Goal: Find specific page/section: Find specific page/section

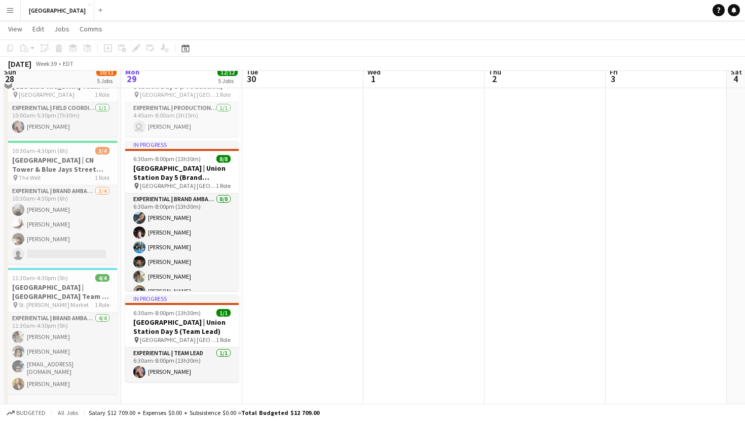
scroll to position [282, 0]
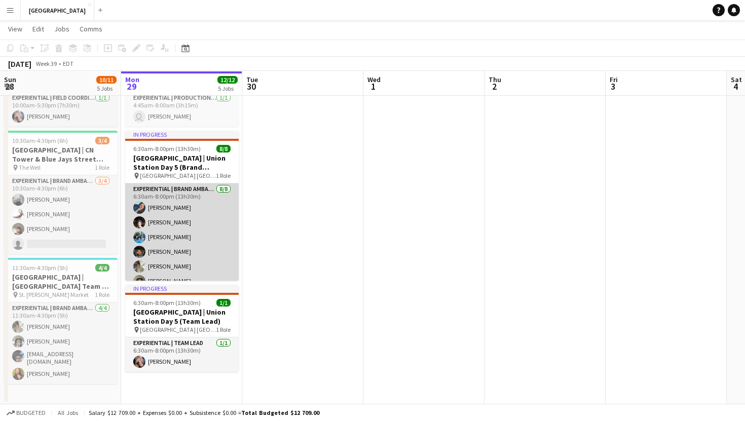
click at [195, 184] on app-card-role "Experiential | Brand Ambassador [DATE] 6:30am-8:00pm (13h30m) [PERSON_NAME] [PE…" at bounding box center [182, 251] width 114 height 137
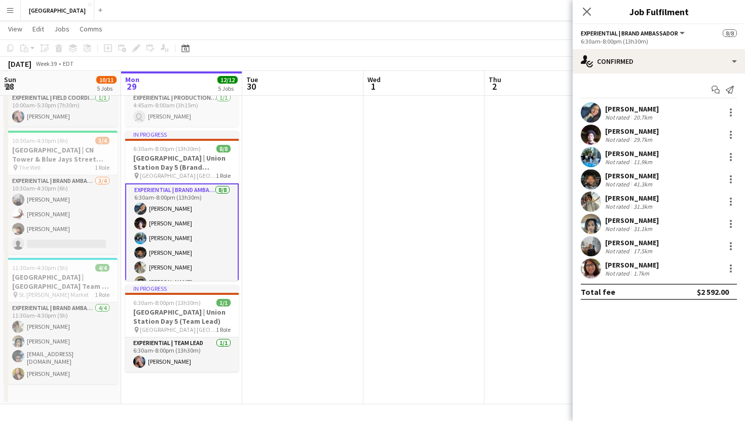
click at [594, 274] on app-user-avatar at bounding box center [591, 269] width 20 height 20
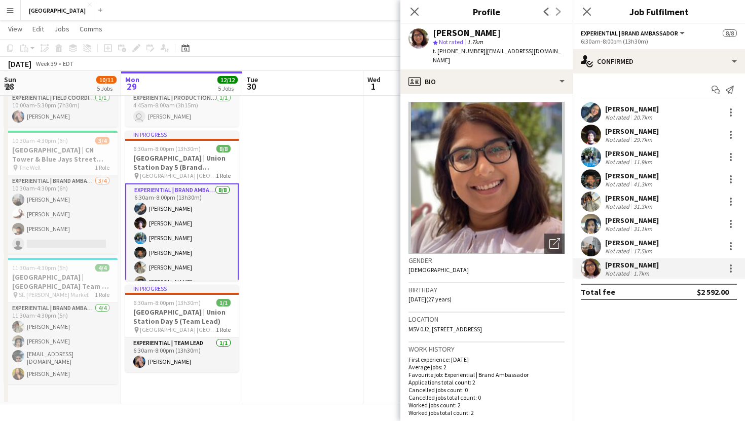
click at [592, 246] on app-user-avatar at bounding box center [591, 246] width 20 height 20
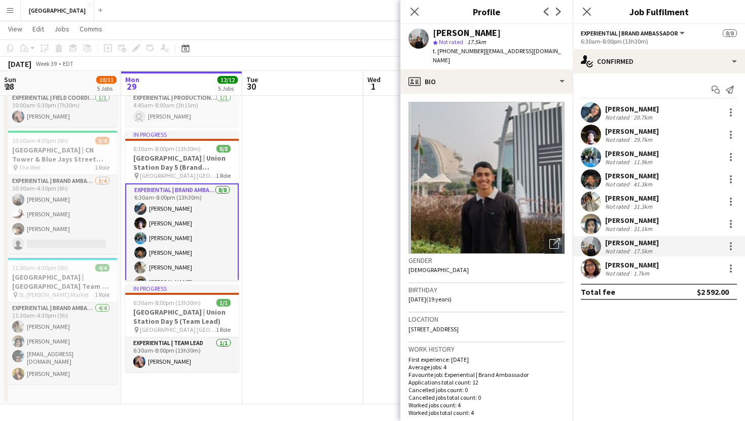
click at [594, 227] on app-user-avatar at bounding box center [591, 224] width 20 height 20
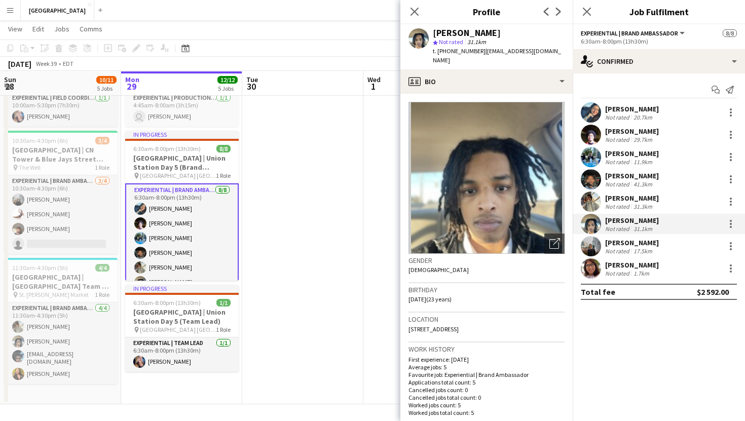
drag, startPoint x: 600, startPoint y: 201, endPoint x: 589, endPoint y: 200, distance: 10.7
click at [600, 201] on app-user-avatar at bounding box center [591, 202] width 20 height 20
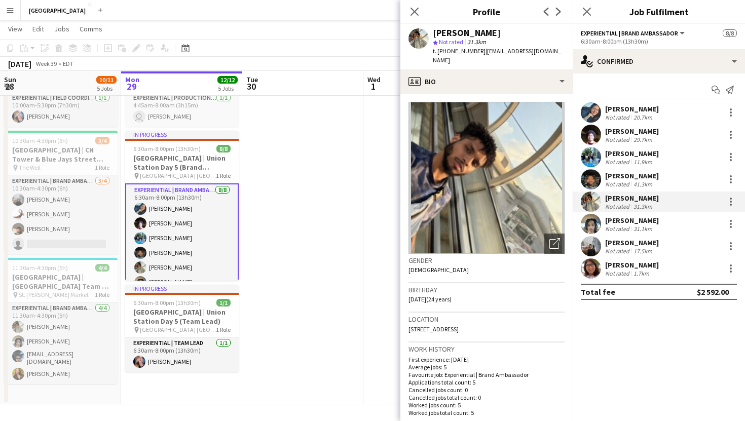
click at [594, 173] on app-user-avatar at bounding box center [591, 179] width 20 height 20
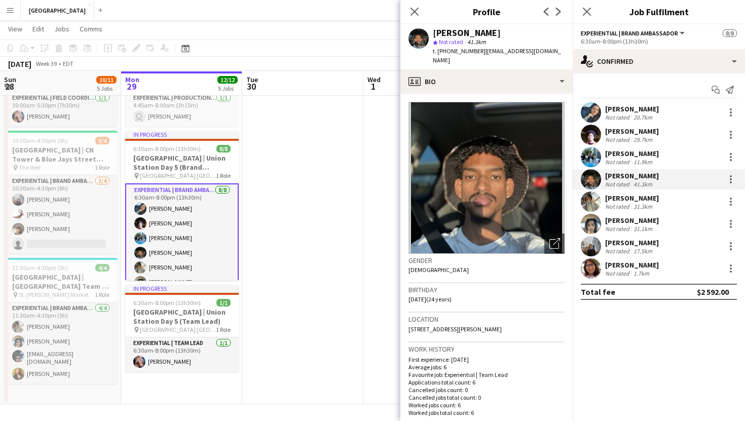
click at [599, 157] on app-user-avatar at bounding box center [591, 157] width 20 height 20
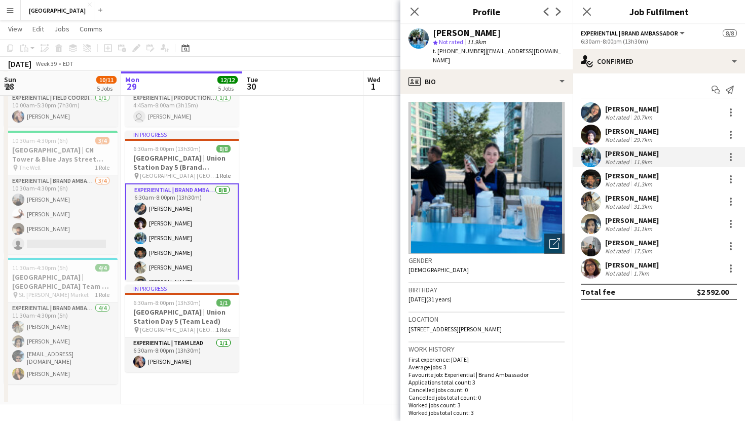
click at [598, 131] on app-user-avatar at bounding box center [591, 135] width 20 height 20
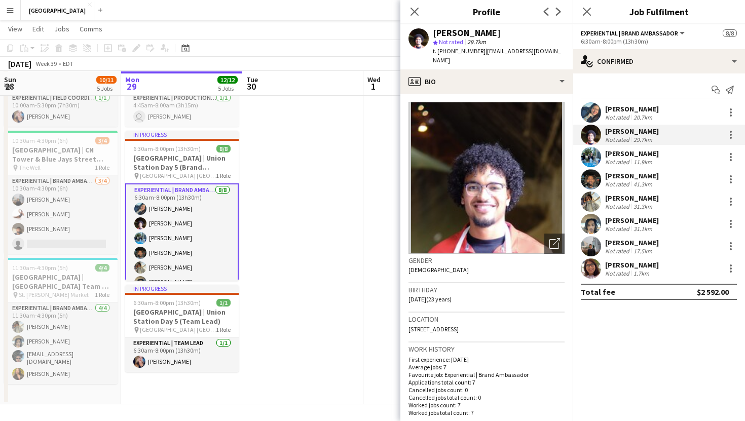
click at [595, 110] on app-user-avatar at bounding box center [591, 112] width 20 height 20
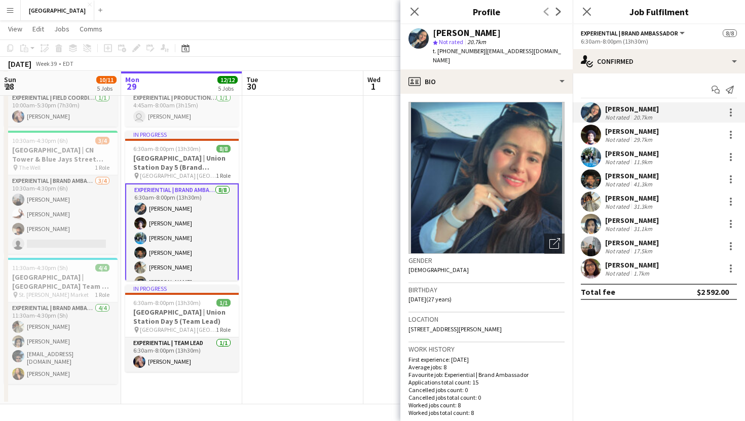
click at [601, 269] on app-user-avatar at bounding box center [591, 269] width 20 height 20
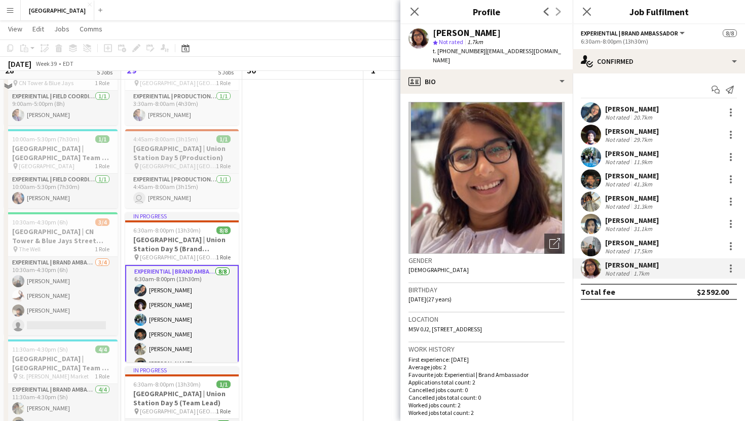
scroll to position [178, 0]
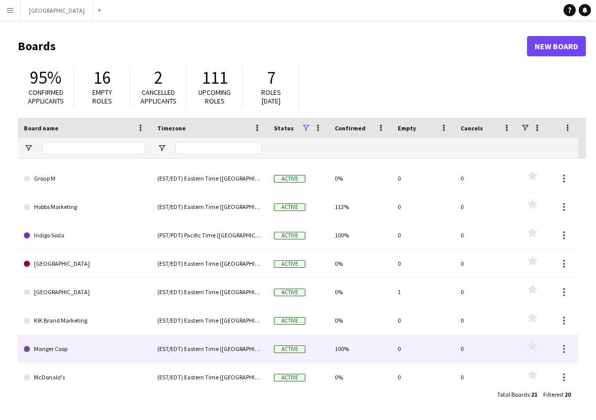
scroll to position [165, 0]
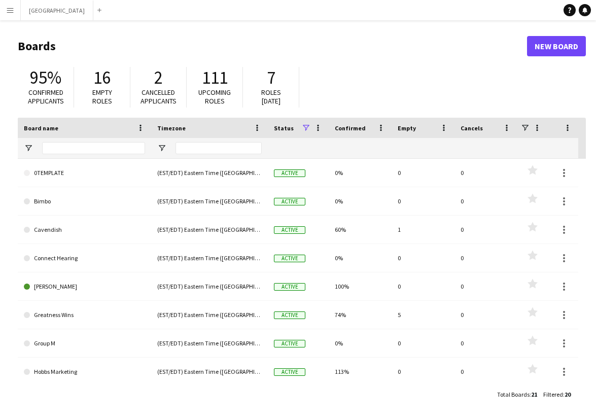
click at [73, 141] on div at bounding box center [93, 148] width 103 height 20
click at [71, 144] on input "Board name Filter Input" at bounding box center [93, 148] width 103 height 12
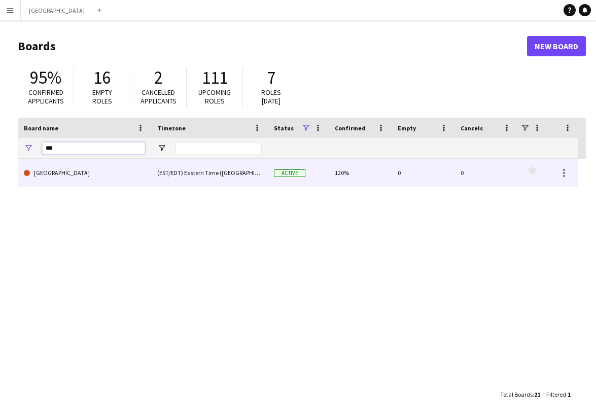
type input "***"
click at [127, 180] on link "[GEOGRAPHIC_DATA]" at bounding box center [84, 173] width 121 height 28
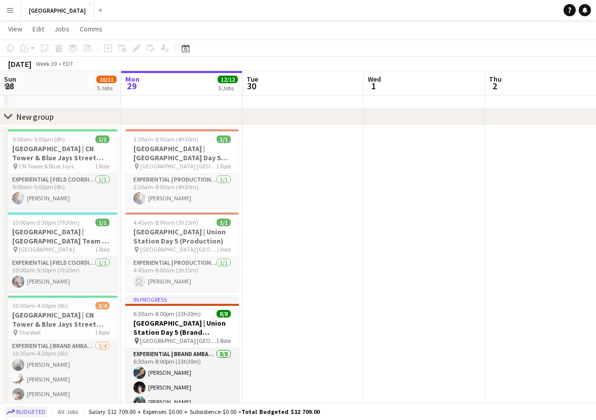
click at [33, 412] on span "Budgeted" at bounding box center [30, 411] width 29 height 7
click at [104, 411] on div "Salary $12 592.00 + Expenses $0.00 + Subsistence $0.00 = Total Confirmed $12 59…" at bounding box center [207, 412] width 232 height 8
click at [170, 414] on div "Salary $12 592.00 + Expenses $0.00 + Subsistence $0.00 = Total Confirmed $12 59…" at bounding box center [207, 412] width 232 height 8
click at [170, 413] on div "Salary $12 592.00 + Expenses $0.00 + Subsistence $0.00 = Total Confirmed $12 59…" at bounding box center [207, 412] width 232 height 8
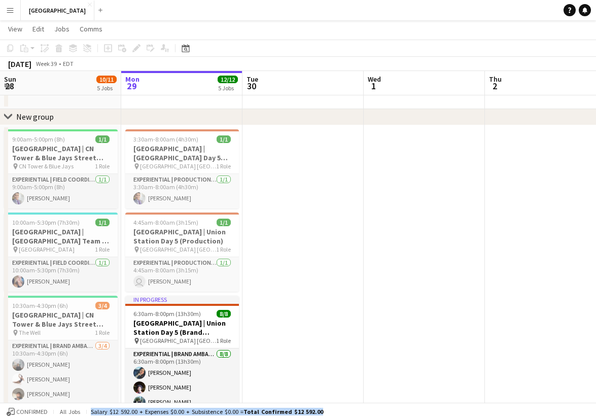
drag, startPoint x: 169, startPoint y: 413, endPoint x: 177, endPoint y: 413, distance: 8.1
click at [169, 413] on div "Salary $12 592.00 + Expenses $0.00 + Subsistence $0.00 = Total Confirmed $12 59…" at bounding box center [207, 412] width 232 height 8
click at [398, 145] on app-date-cell at bounding box center [423, 347] width 121 height 444
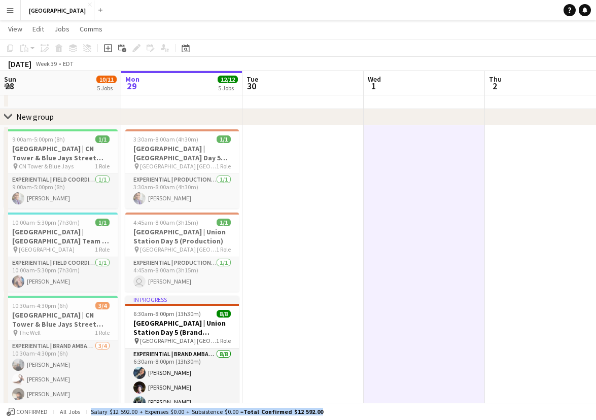
click at [319, 243] on app-date-cell at bounding box center [302, 347] width 121 height 444
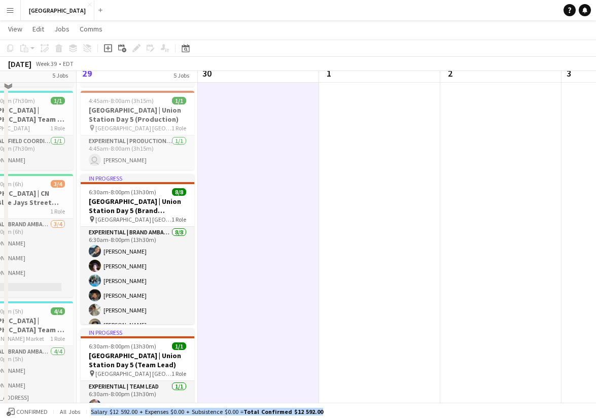
click at [353, 273] on app-date-cell at bounding box center [379, 226] width 121 height 444
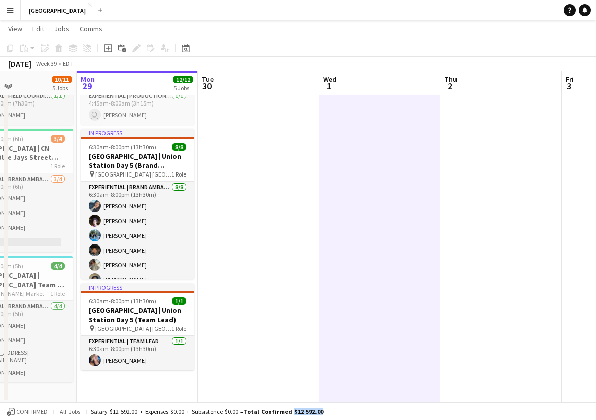
drag, startPoint x: 291, startPoint y: 411, endPoint x: 338, endPoint y: 411, distance: 46.6
click at [338, 411] on div "Confirmed All jobs Salary $12 592.00 + Expenses $0.00 + Subsistence $0.00 = Tot…" at bounding box center [298, 410] width 596 height 17
